Goal: Book appointment/travel/reservation

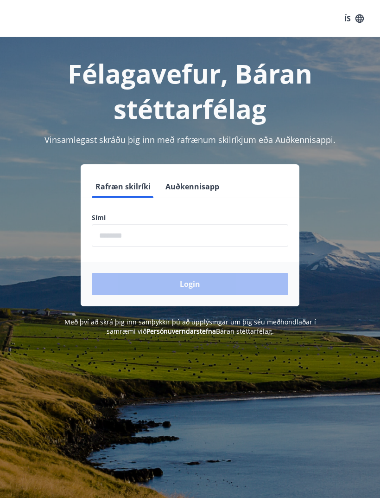
click at [172, 183] on button "Auðkennisapp" at bounding box center [192, 186] width 61 height 22
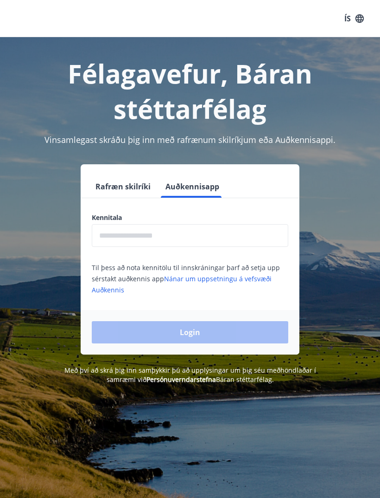
click at [115, 237] on input "text" at bounding box center [190, 235] width 197 height 23
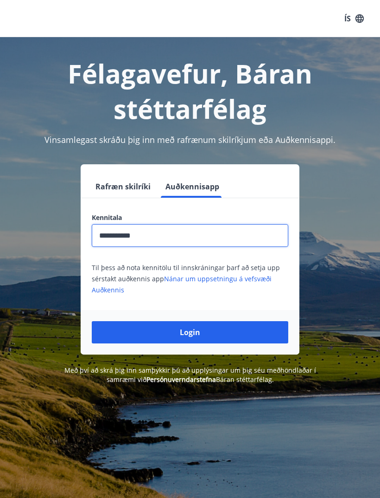
type input "**********"
click at [130, 330] on button "Login" at bounding box center [190, 332] width 197 height 22
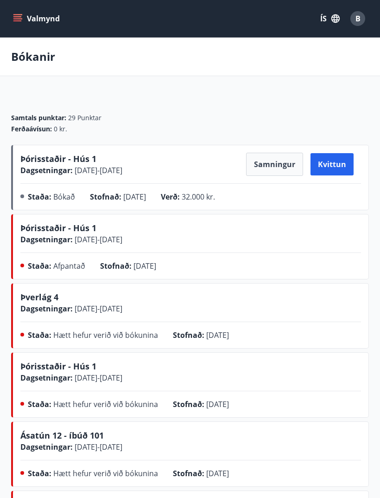
click at [328, 19] on button "ÍS" at bounding box center [330, 18] width 30 height 17
click at [252, 64] on div "English" at bounding box center [256, 58] width 96 height 11
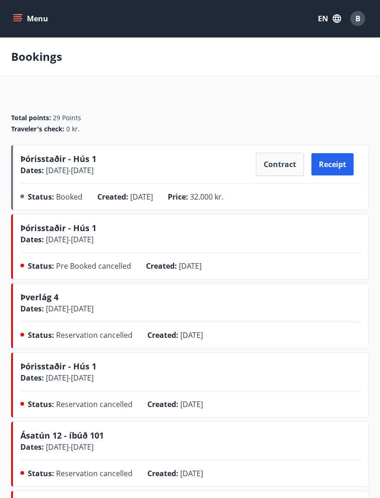
click at [35, 164] on span "Þórisstaðir - Hús 1" at bounding box center [58, 158] width 76 height 11
click at [19, 26] on button "Menu" at bounding box center [31, 18] width 41 height 17
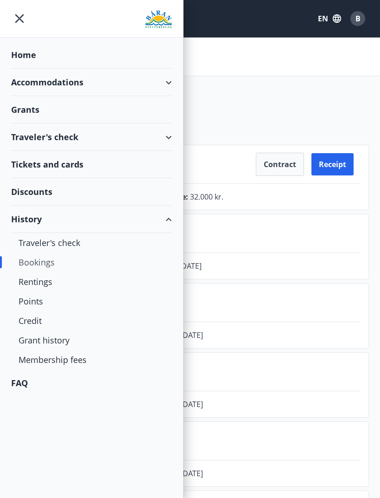
click at [19, 52] on div "Home" at bounding box center [91, 54] width 161 height 27
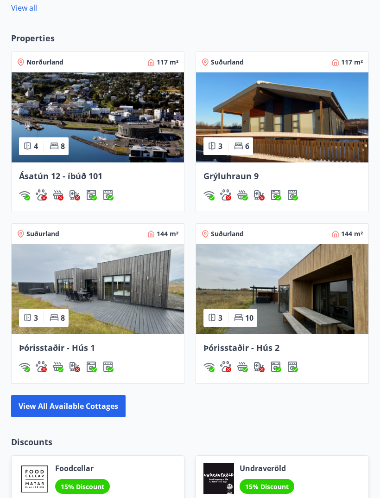
scroll to position [686, 0]
click at [231, 275] on img at bounding box center [282, 289] width 173 height 90
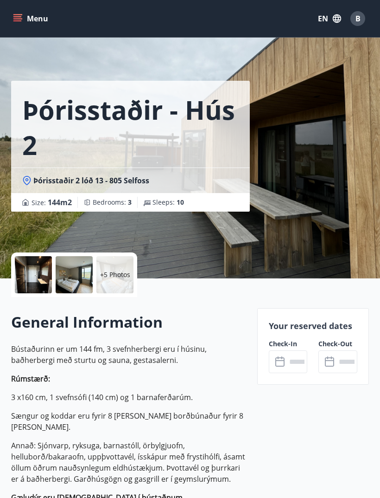
click at [288, 365] on input "text" at bounding box center [297, 361] width 21 height 23
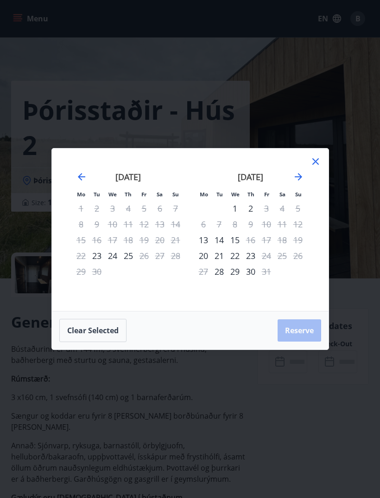
click at [302, 182] on icon "Move forward to switch to the next month." at bounding box center [298, 176] width 11 height 11
click at [300, 182] on icon "Move forward to switch to the next month." at bounding box center [298, 176] width 11 height 11
click at [294, 182] on icon "Move forward to switch to the next month." at bounding box center [298, 176] width 11 height 11
click at [295, 182] on icon "Move forward to switch to the next month." at bounding box center [298, 176] width 11 height 11
click at [81, 182] on icon "Move backward to switch to the previous month." at bounding box center [81, 176] width 11 height 11
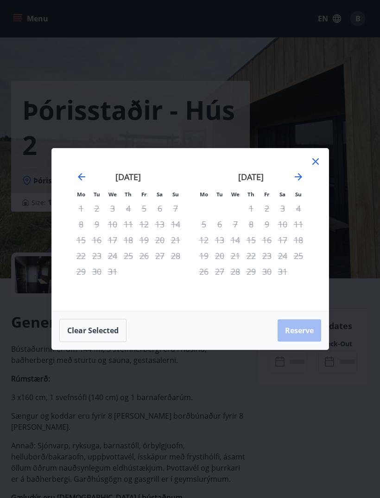
click at [80, 182] on icon "Move backward to switch to the previous month." at bounding box center [81, 176] width 11 height 11
click at [80, 180] on icon "Move backward to switch to the previous month." at bounding box center [81, 176] width 7 height 7
click at [76, 182] on icon "Move backward to switch to the previous month." at bounding box center [81, 176] width 11 height 11
click at [316, 167] on icon at bounding box center [315, 161] width 11 height 11
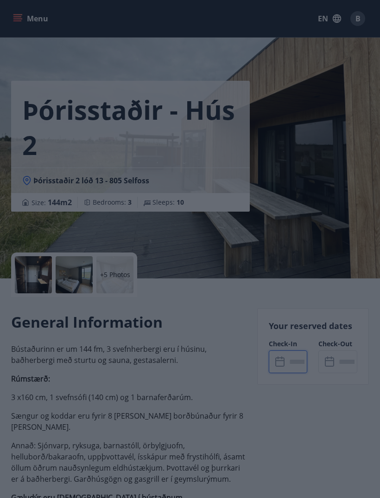
click at [316, 179] on div "Þórisstaðir - Hús 2 Þórisstaðir 2 lóð 13 - 805 Selfoss Size : 144 m2 Bedrooms :…" at bounding box center [190, 139] width 358 height 278
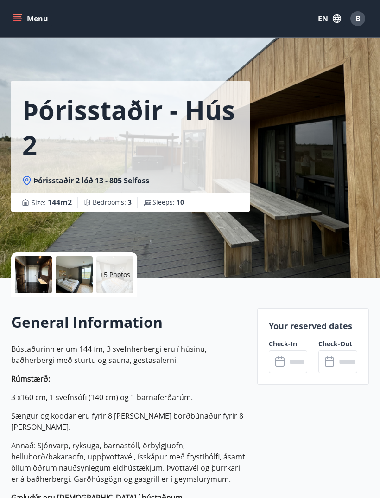
click at [113, 275] on p "+5 Photos" at bounding box center [115, 274] width 30 height 9
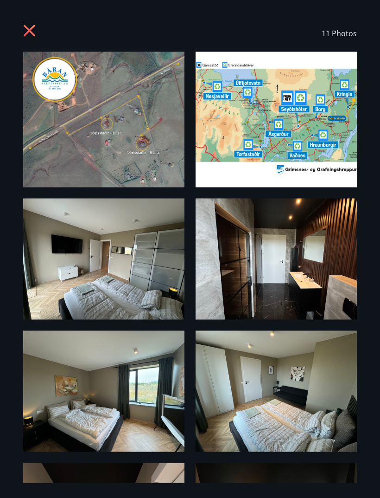
scroll to position [736, 0]
click at [33, 31] on icon at bounding box center [30, 32] width 15 height 15
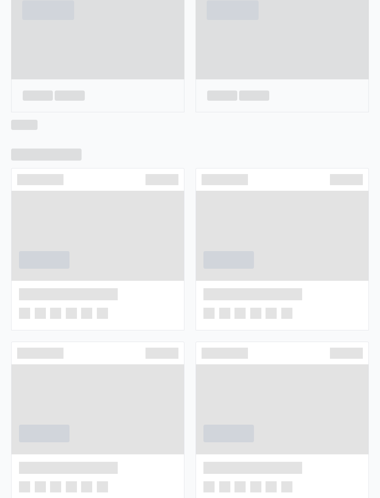
scroll to position [690, 0]
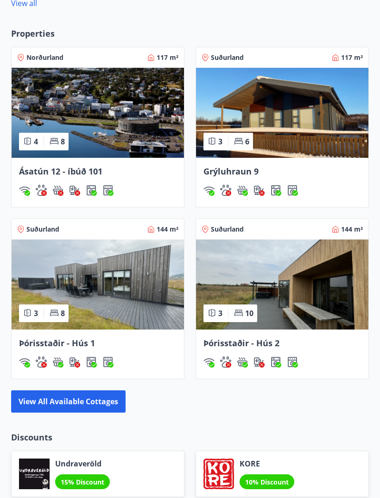
click at [84, 276] on img at bounding box center [98, 284] width 173 height 90
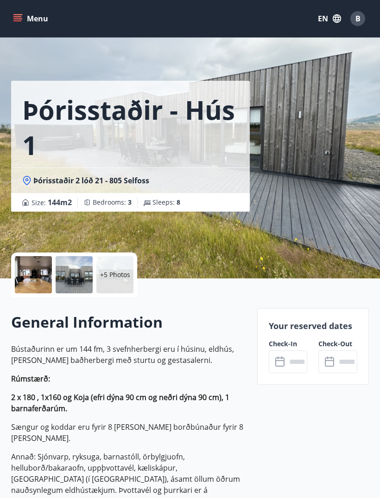
click at [290, 357] on input "text" at bounding box center [297, 361] width 21 height 23
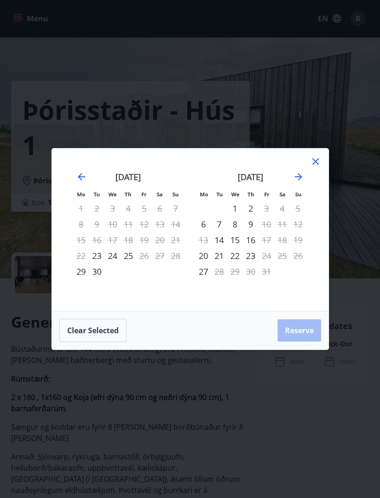
click at [300, 210] on div "5" at bounding box center [298, 208] width 16 height 16
click at [297, 210] on div "5" at bounding box center [298, 208] width 16 height 16
click at [316, 193] on div "August 2025 1 2 3 4 5 6 7 8 9 10 11 12 13 14 15 16 17 18 19 20 21 22 23 24 25 2…" at bounding box center [313, 236] width 492 height 152
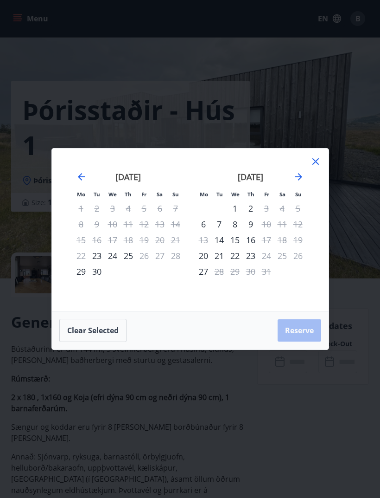
scroll to position [690, 0]
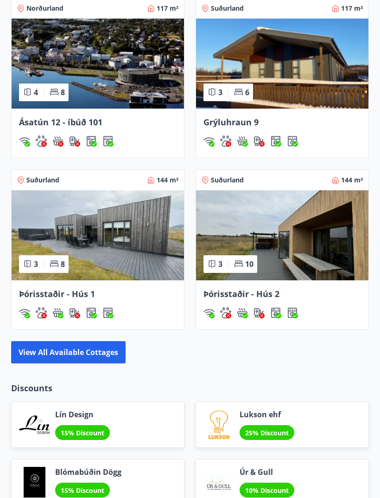
click at [77, 358] on button "View all available cottages" at bounding box center [68, 352] width 115 height 22
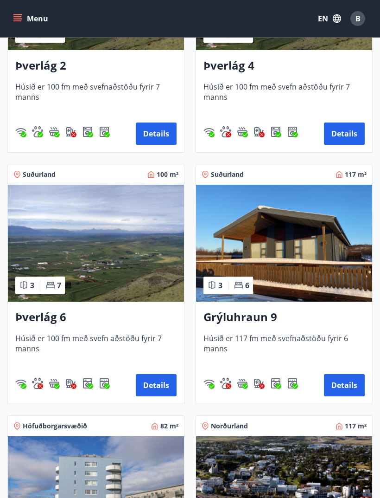
click at [325, 251] on img at bounding box center [284, 243] width 176 height 117
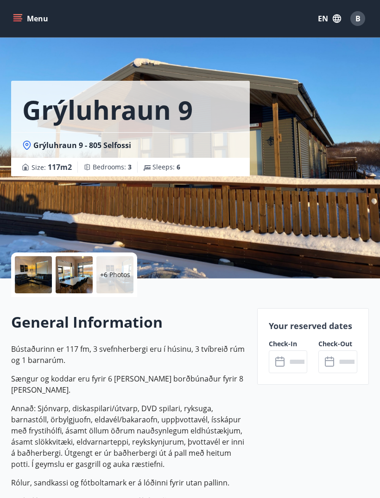
click at [92, 266] on div at bounding box center [74, 274] width 37 height 37
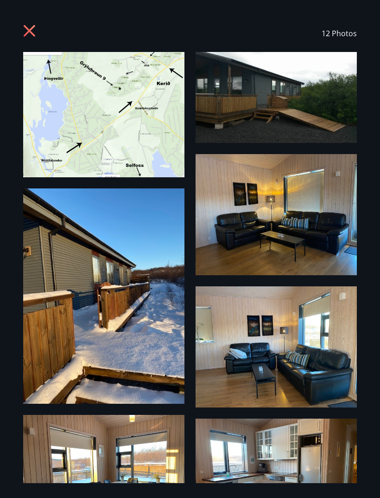
click at [33, 33] on icon at bounding box center [30, 32] width 15 height 15
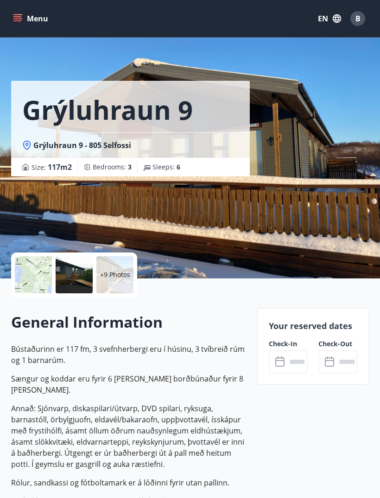
click at [30, 20] on button "Menu" at bounding box center [31, 18] width 41 height 17
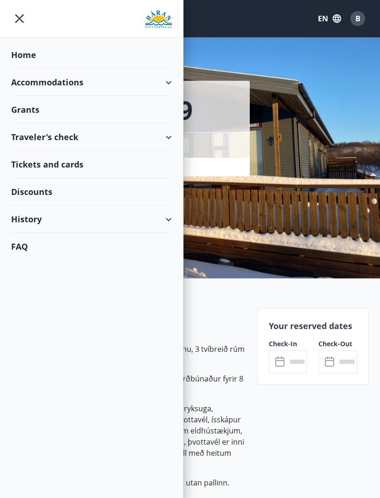
click at [69, 194] on div "Discounts" at bounding box center [91, 191] width 161 height 27
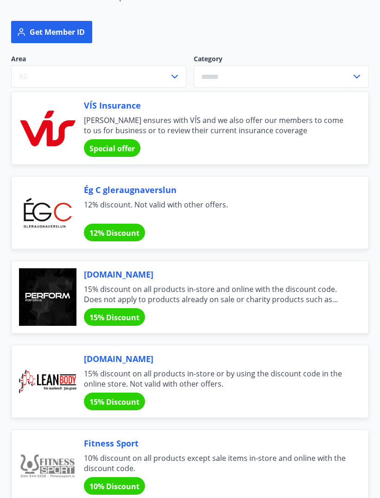
scroll to position [129, 0]
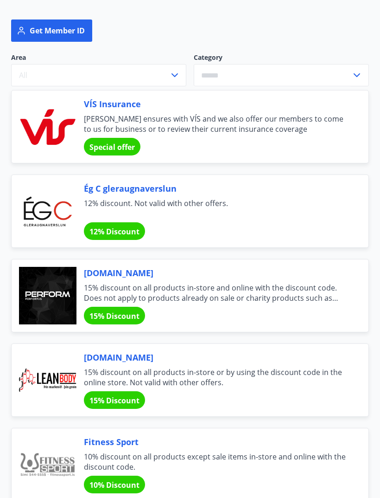
click at [45, 281] on div at bounding box center [48, 296] width 58 height 58
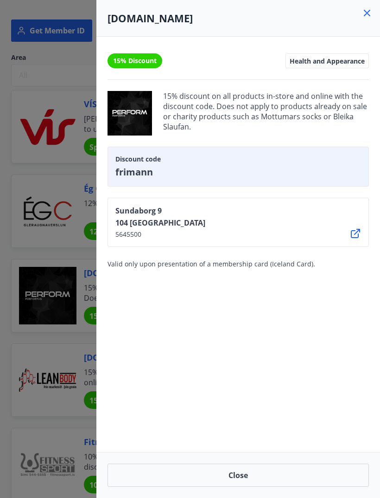
scroll to position [0, 0]
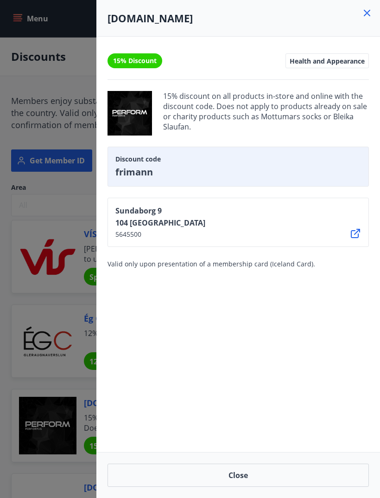
click at [373, 14] on icon at bounding box center [367, 12] width 11 height 11
